Goal: Transaction & Acquisition: Purchase product/service

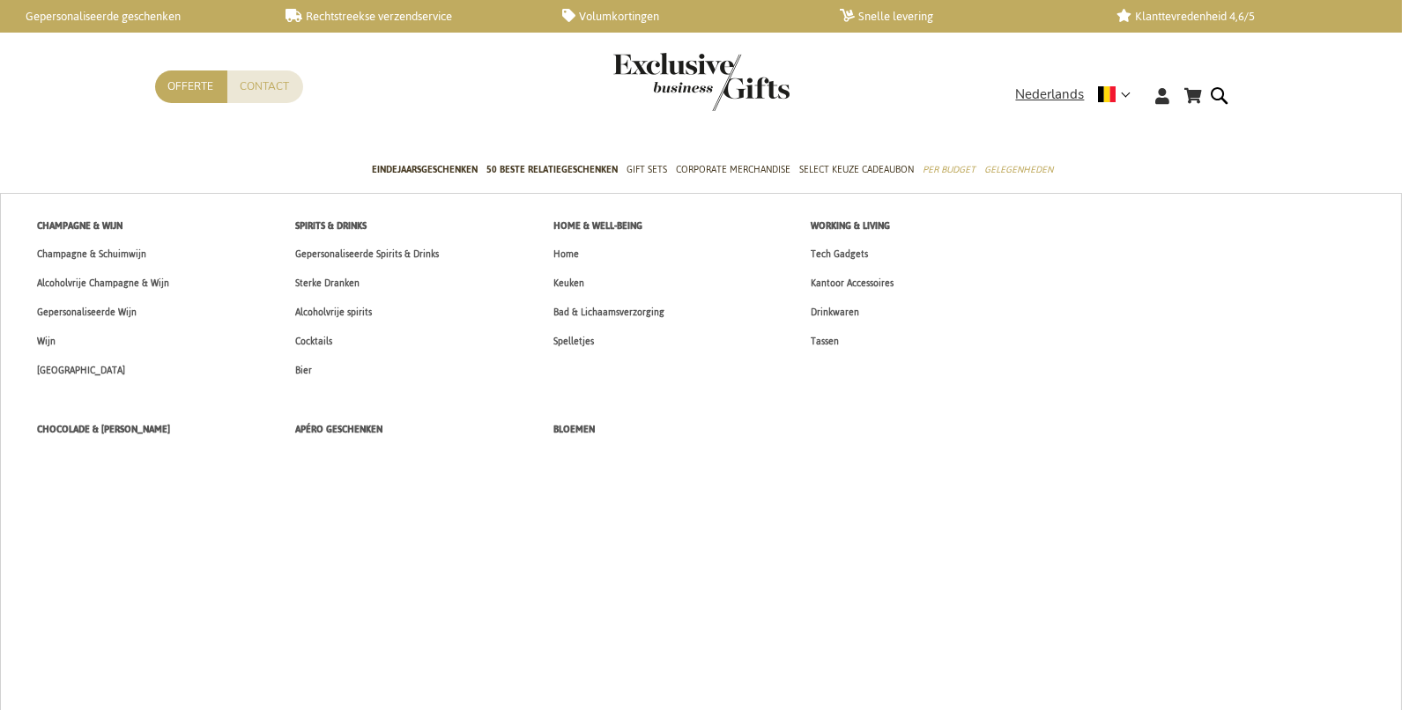
click at [641, 171] on span "Gift Sets" at bounding box center [646, 169] width 41 height 19
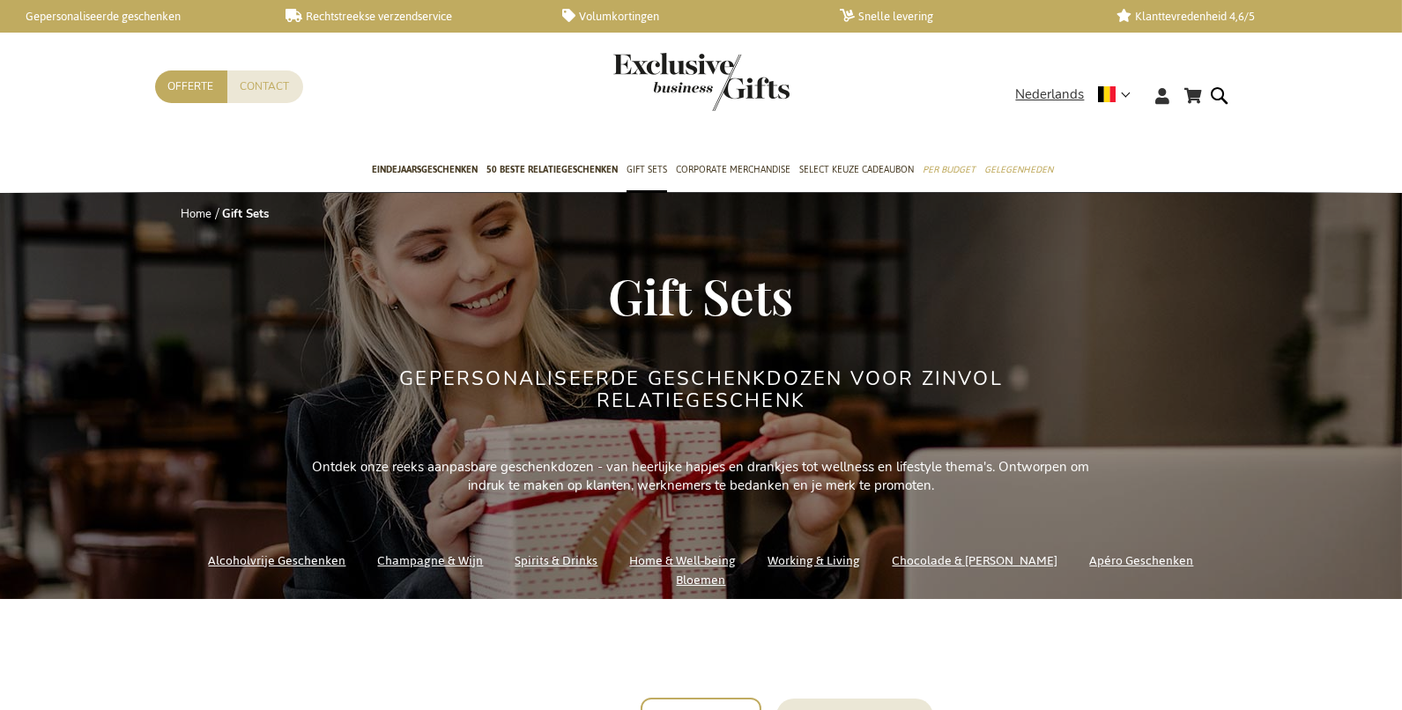
scroll to position [478, 0]
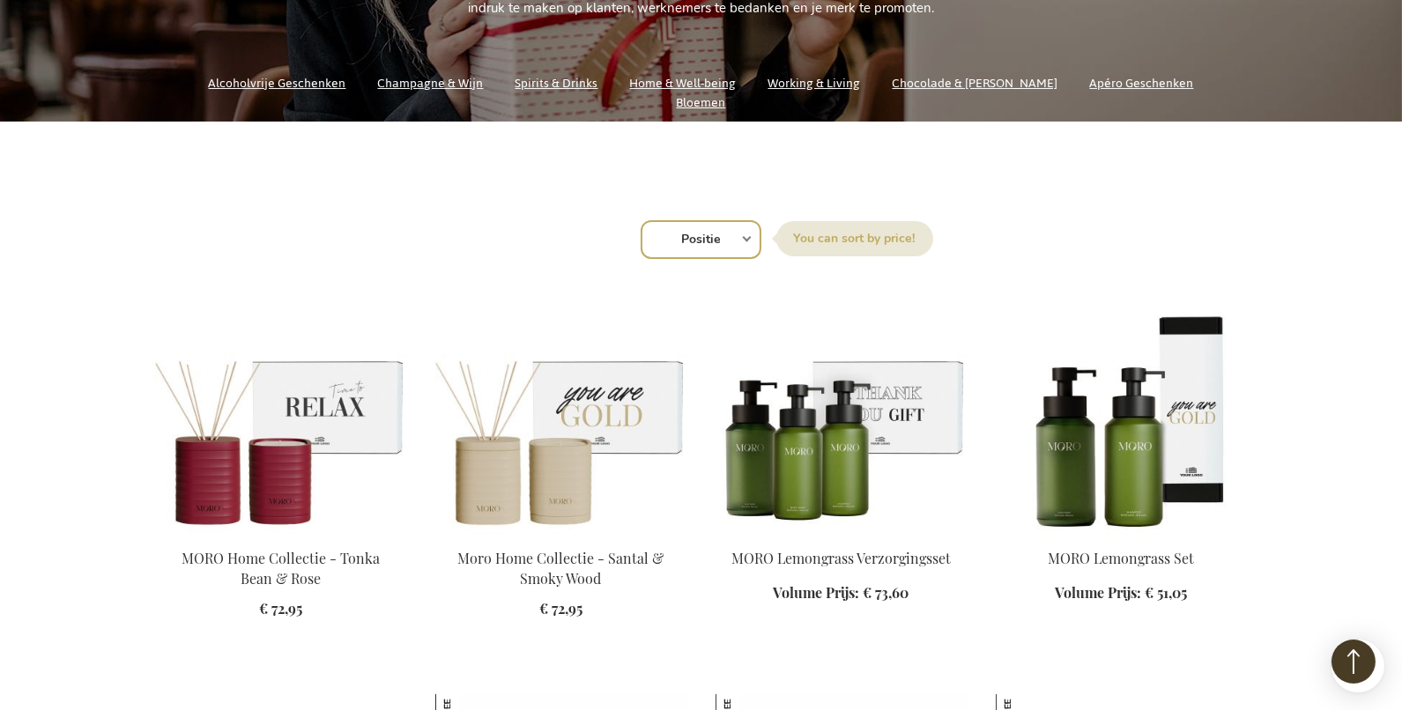
click at [688, 231] on select "Positie Best Sellers Meest bekeken Nieuw Biggest Saving Price: low to high Pric…" at bounding box center [701, 239] width 121 height 39
select select "new"
click at [641, 220] on select "Positie Best Sellers Meest bekeken Nieuw Biggest Saving Price: low to high Pric…" at bounding box center [701, 239] width 121 height 39
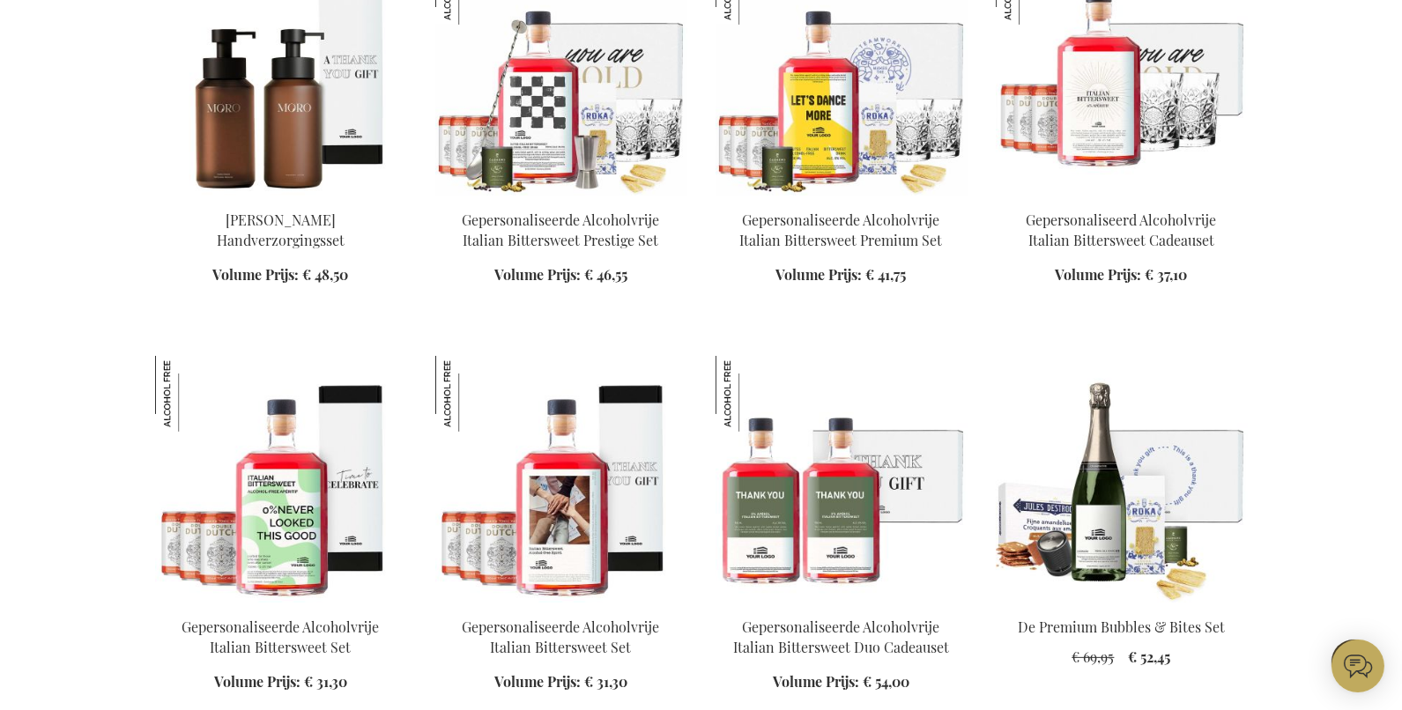
scroll to position [1214, 0]
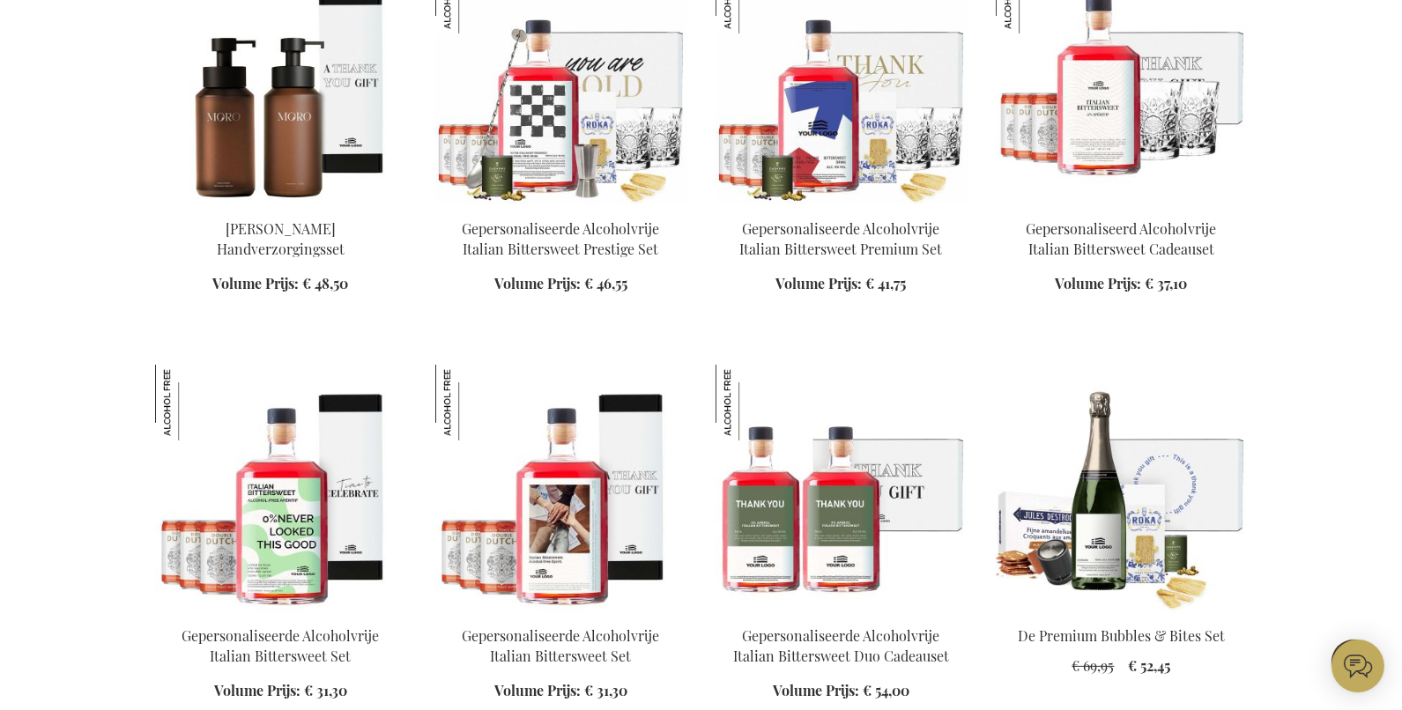
click at [1172, 104] on img at bounding box center [1122, 81] width 252 height 247
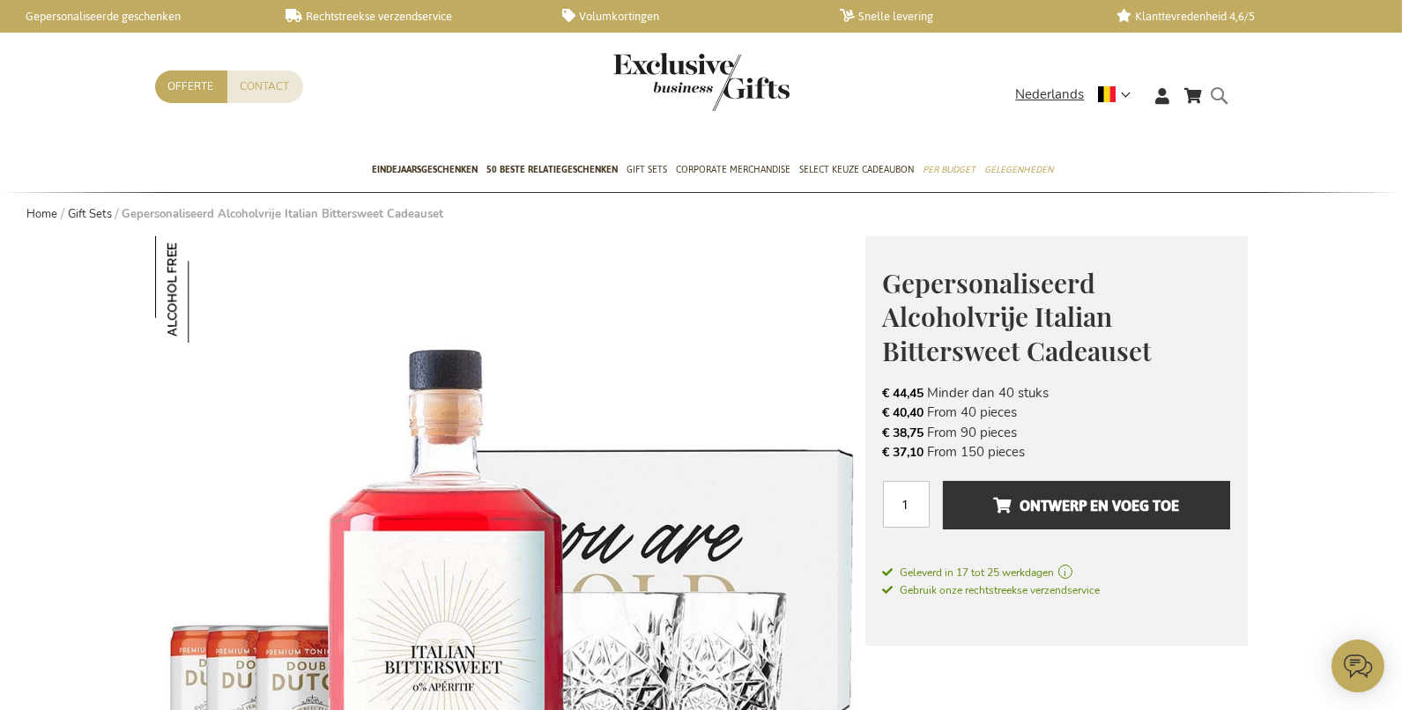
click at [1216, 96] on div "Search" at bounding box center [1225, 110] width 18 height 50
drag, startPoint x: 1219, startPoint y: 102, endPoint x: 1199, endPoint y: 105, distance: 20.4
click at [1219, 102] on form "Search Search" at bounding box center [1225, 110] width 18 height 50
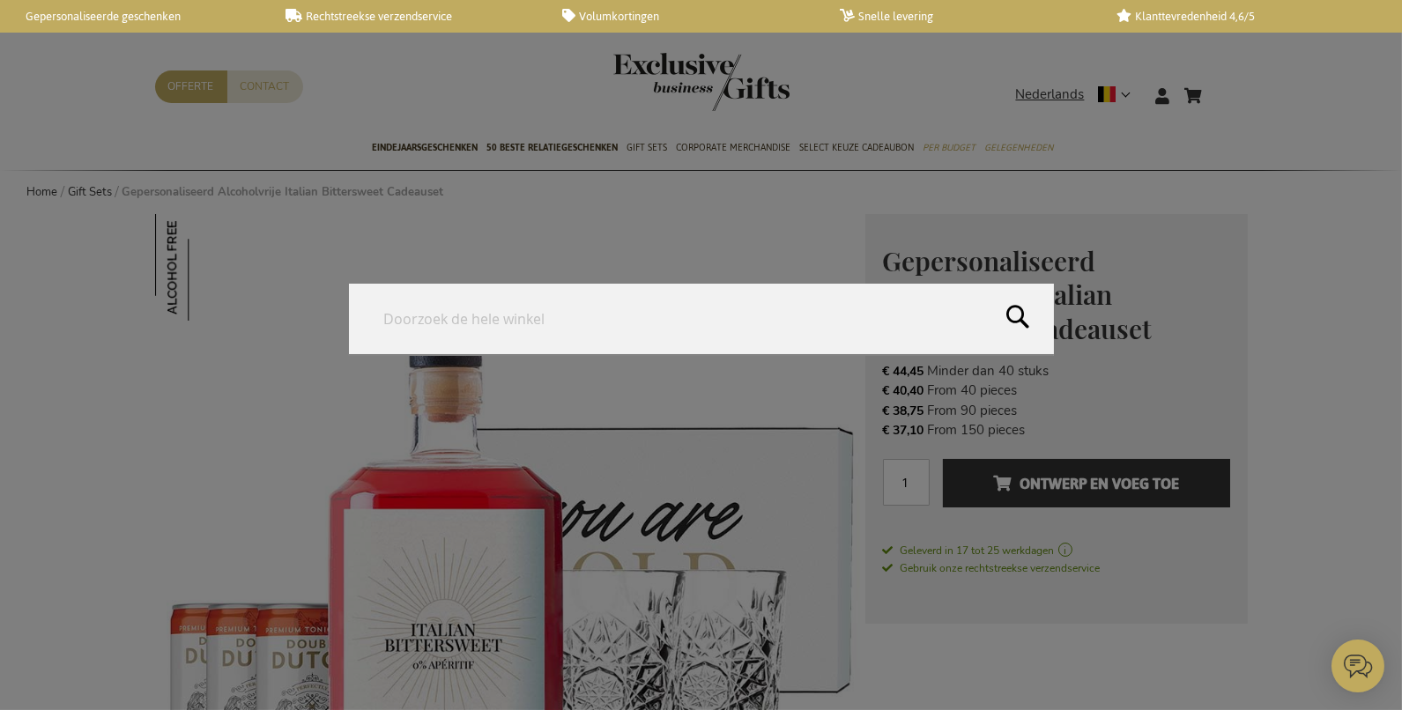
click at [1216, 85] on form "Search Search" at bounding box center [1225, 85] width 18 height 0
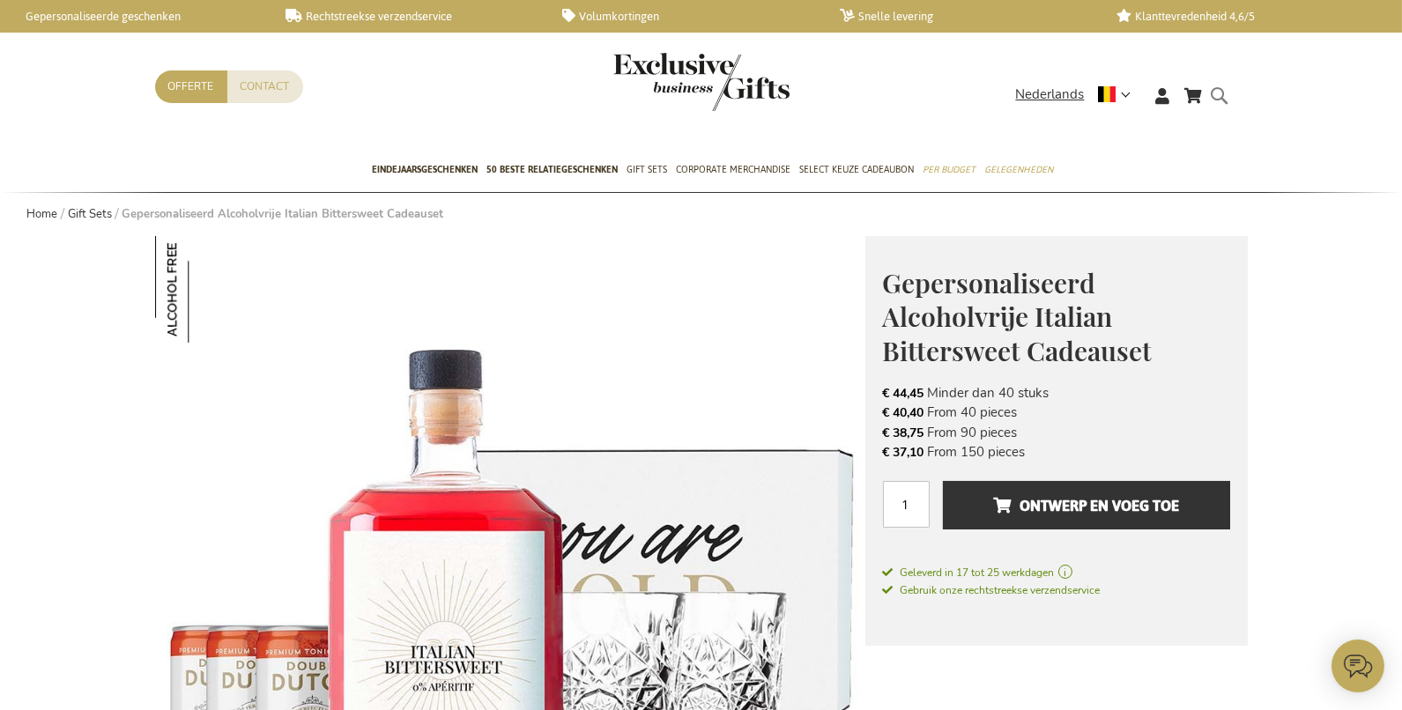
click at [1226, 100] on form "Search Search" at bounding box center [1225, 110] width 18 height 50
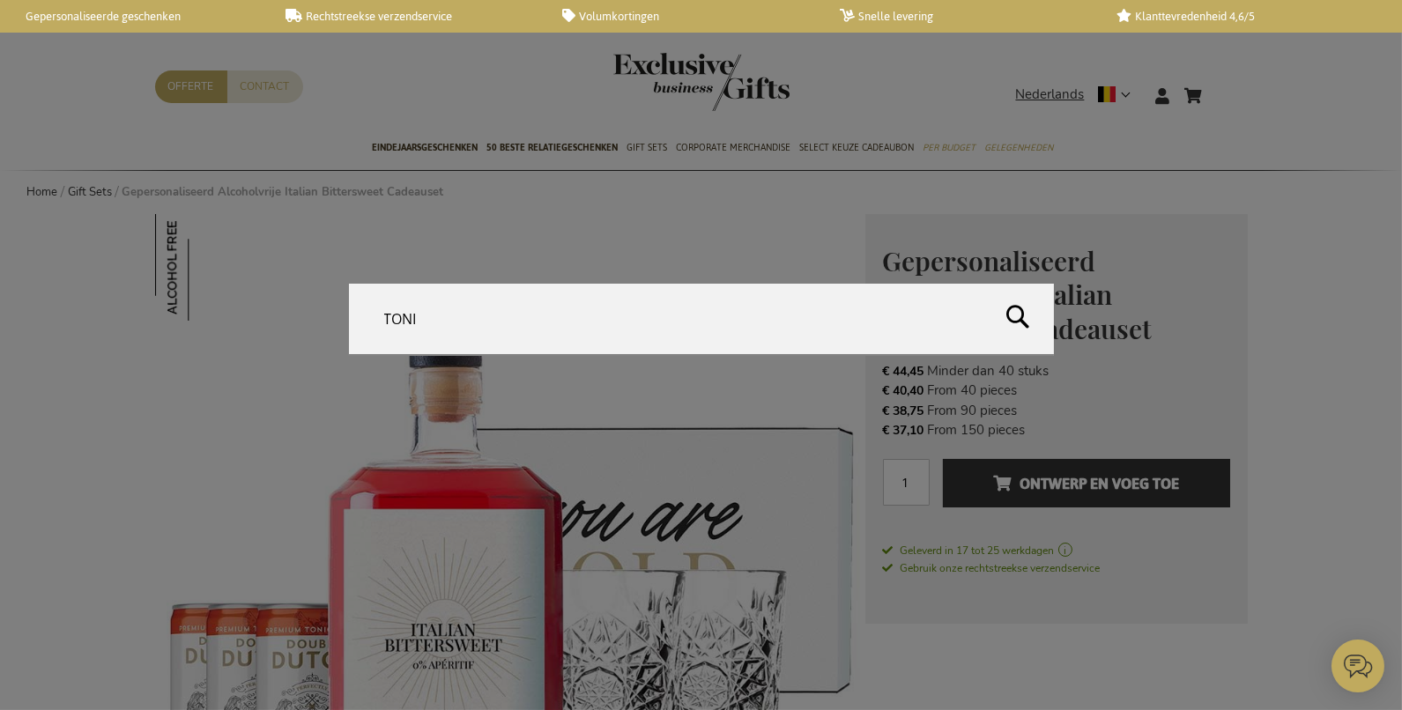
type input "TONIC"
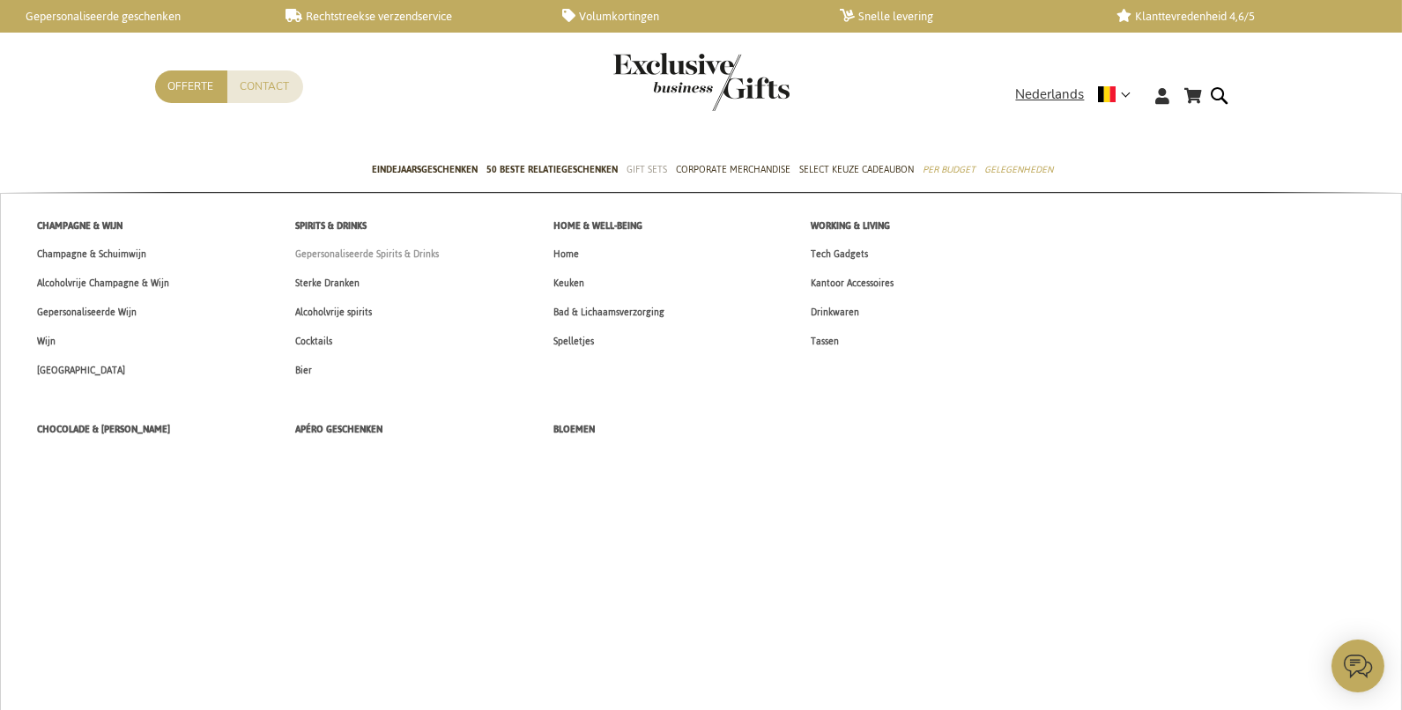
click at [418, 261] on span "Gepersonaliseerde Spirits & Drinks" at bounding box center [367, 254] width 144 height 19
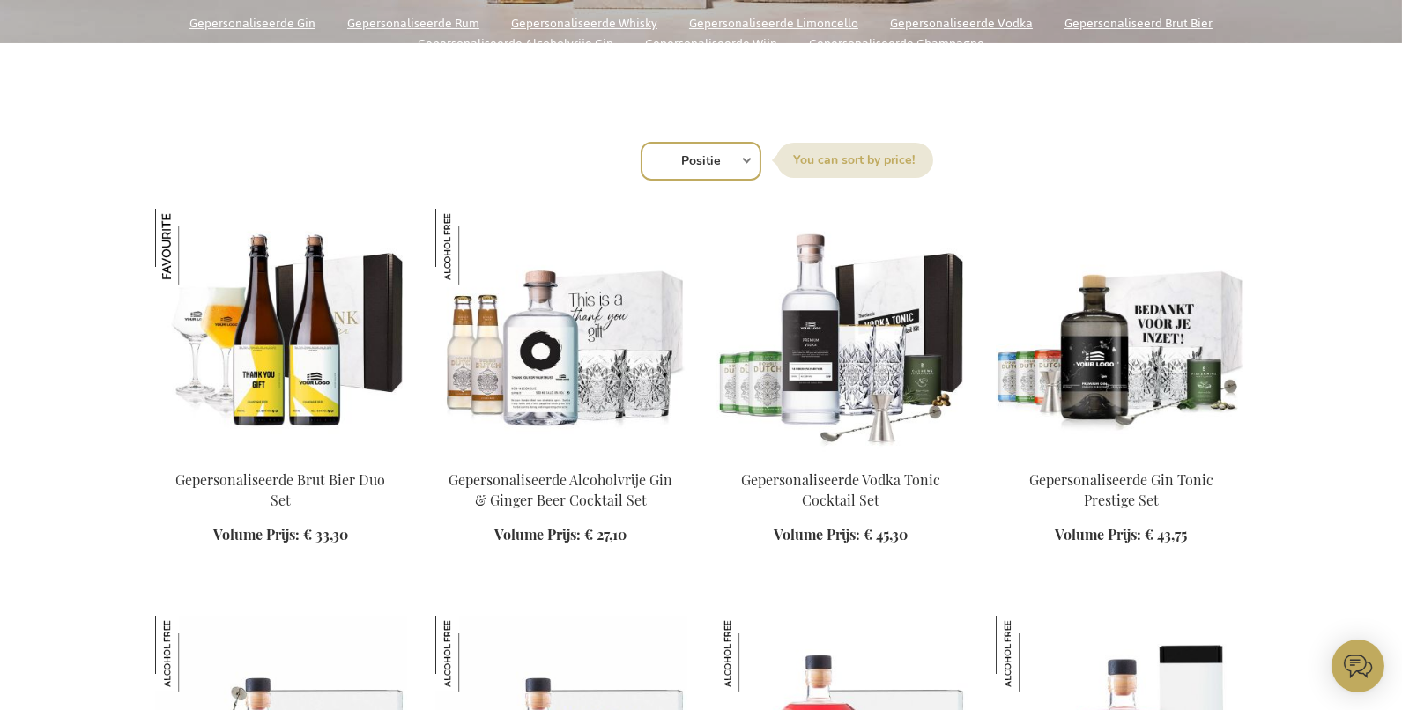
scroll to position [559, 0]
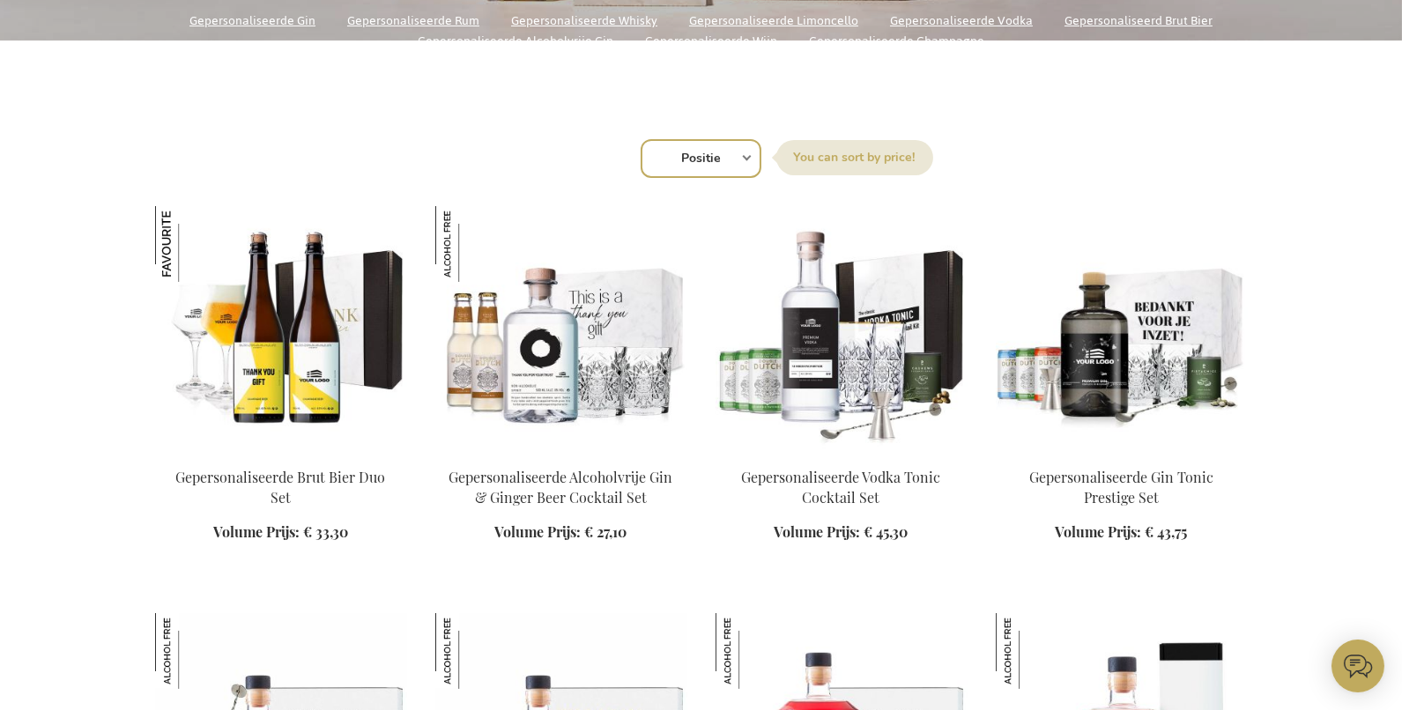
click at [707, 156] on select "Positie Best Sellers Meest bekeken Nieuw Biggest Saving Price: low to high Pric…" at bounding box center [701, 158] width 121 height 39
select select "new"
click at [641, 139] on select "Positie Best Sellers Meest bekeken Nieuw Biggest Saving Price: low to high Pric…" at bounding box center [701, 158] width 121 height 39
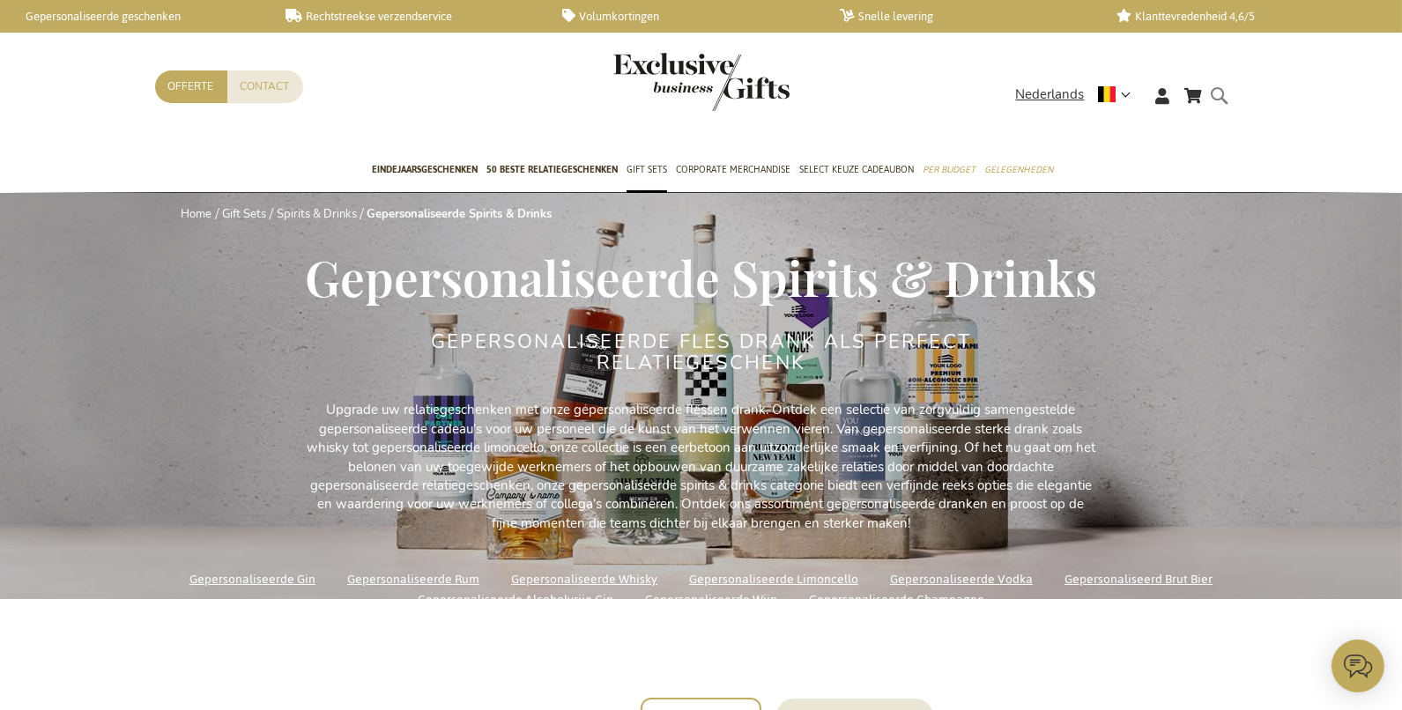
click at [1228, 101] on form "Search Search" at bounding box center [1225, 110] width 18 height 50
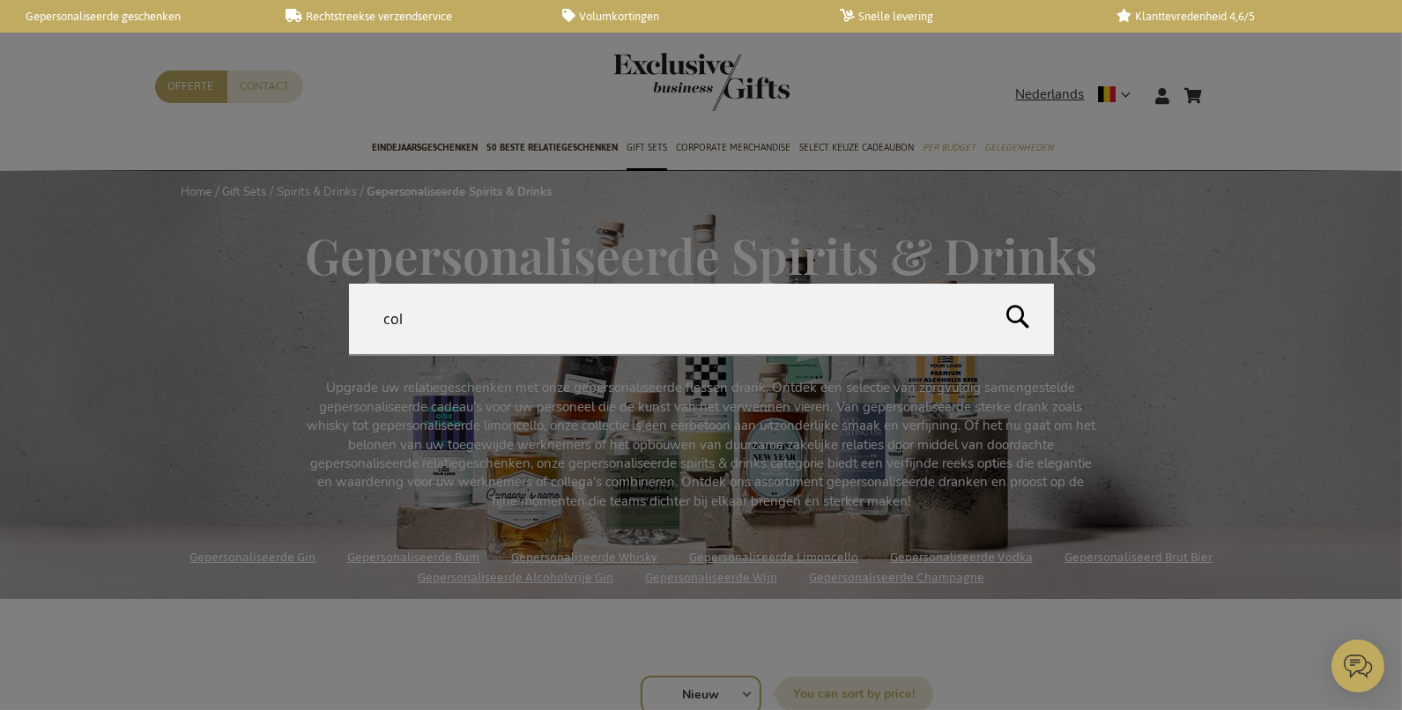
type input "cola"
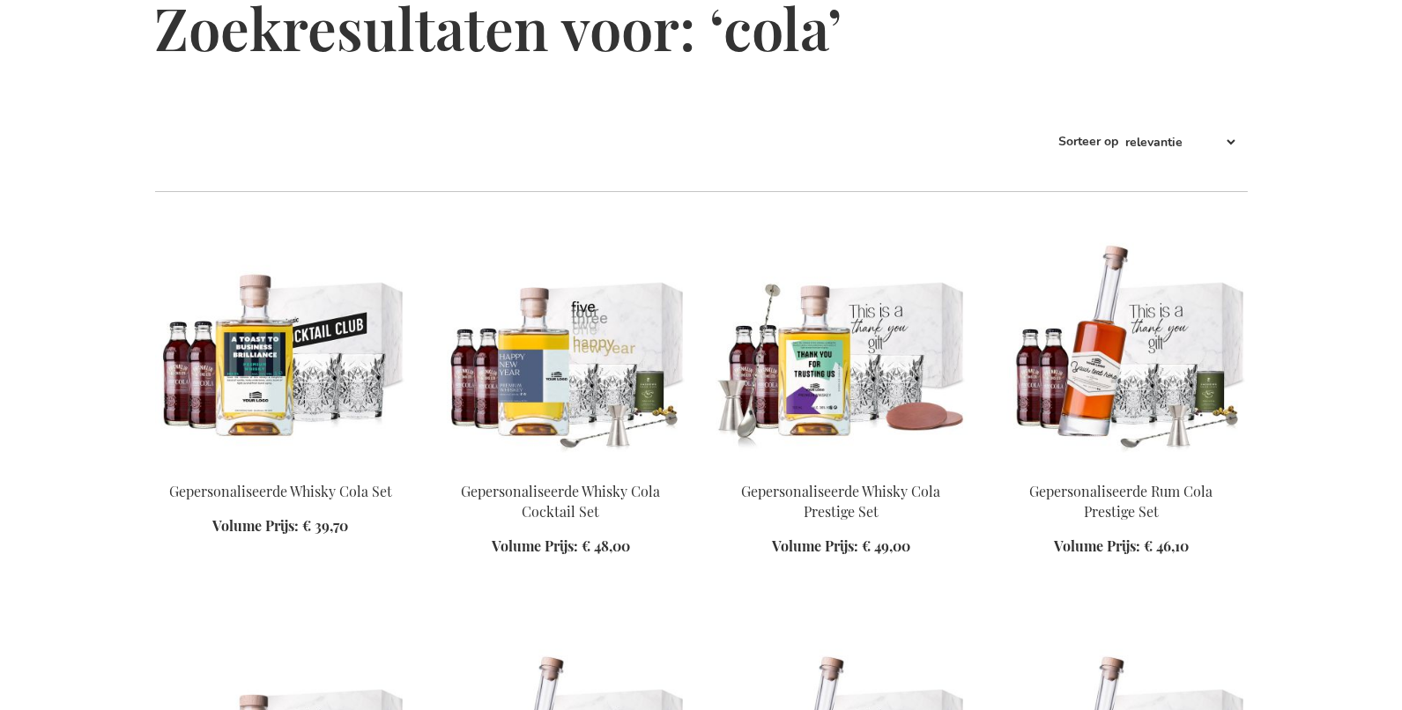
click at [200, 351] on img at bounding box center [281, 343] width 252 height 247
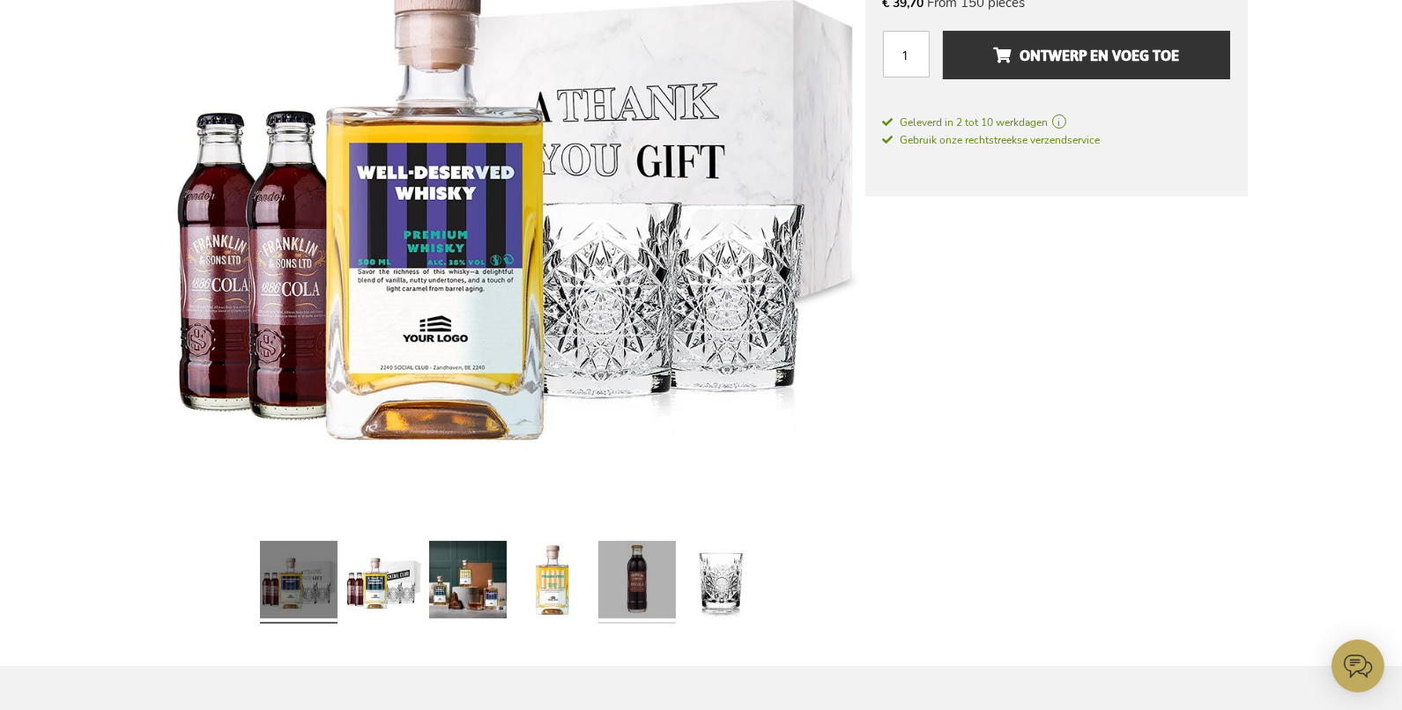
drag, startPoint x: 618, startPoint y: 583, endPoint x: 605, endPoint y: 544, distance: 41.5
click at [617, 582] on link at bounding box center [637, 582] width 78 height 97
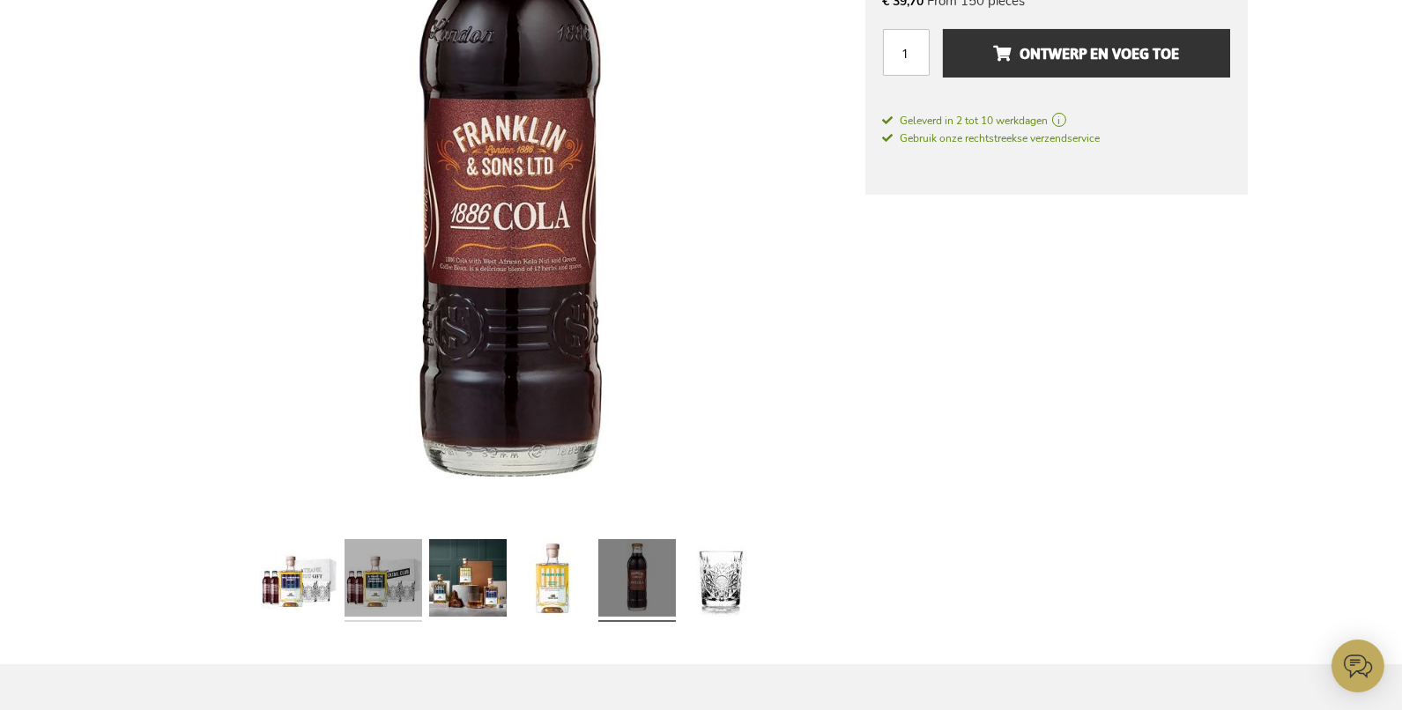
click at [379, 565] on link at bounding box center [384, 581] width 78 height 97
